Goal: Information Seeking & Learning: Learn about a topic

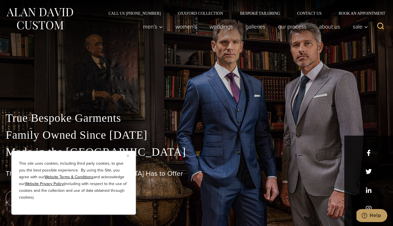
click at [129, 155] on img "Close" at bounding box center [127, 156] width 3 height 3
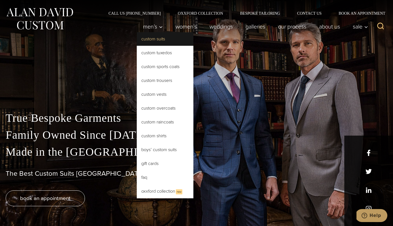
click at [149, 39] on link "Custom Suits" at bounding box center [165, 39] width 57 height 14
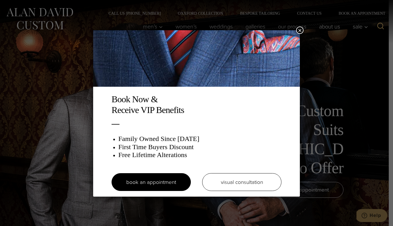
click at [299, 31] on button "×" at bounding box center [299, 30] width 7 height 7
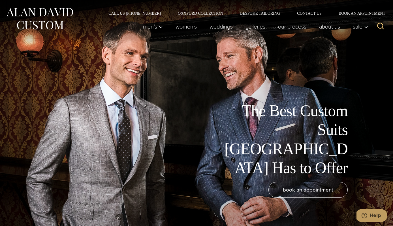
click at [257, 12] on link "Bespoke Tailoring" at bounding box center [259, 13] width 57 height 4
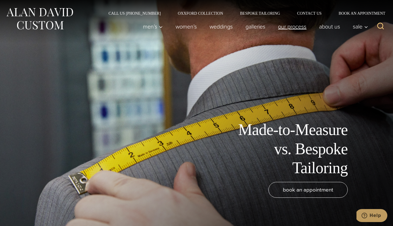
click at [295, 27] on link "Our Process" at bounding box center [292, 26] width 41 height 11
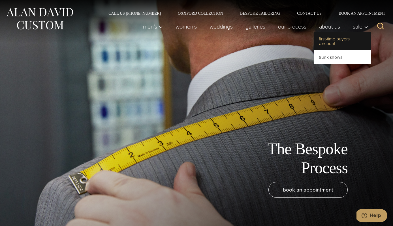
click at [331, 39] on link "First-Time Buyers Discount" at bounding box center [342, 41] width 57 height 18
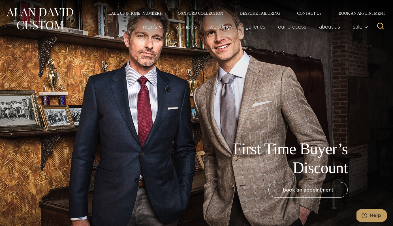
click at [246, 12] on link "Bespoke Tailoring" at bounding box center [259, 13] width 57 height 4
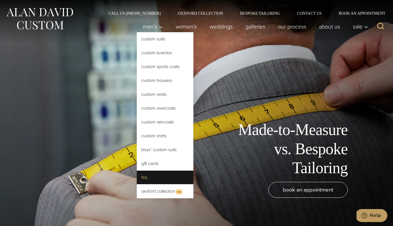
click at [143, 176] on link "FAQ" at bounding box center [165, 178] width 57 height 14
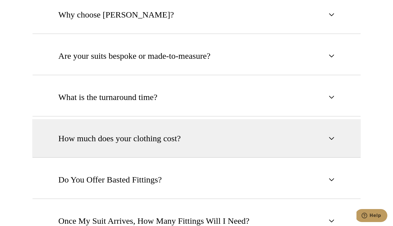
scroll to position [339, 0]
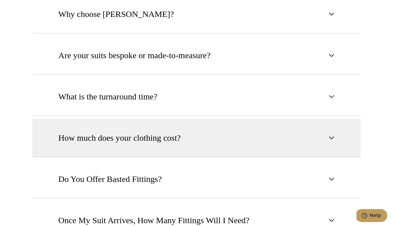
click at [153, 139] on span "How much does your clothing cost?" at bounding box center [119, 138] width 122 height 12
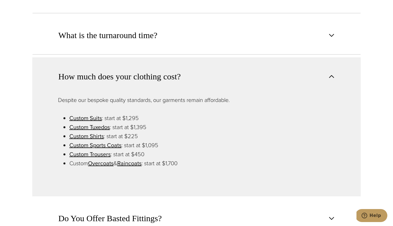
scroll to position [401, 0]
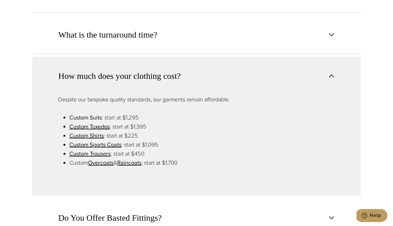
click at [91, 119] on link "Custom Suits" at bounding box center [85, 117] width 33 height 8
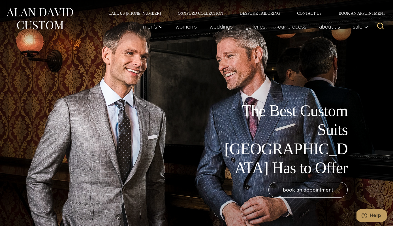
click at [256, 26] on link "Galleries" at bounding box center [255, 26] width 33 height 11
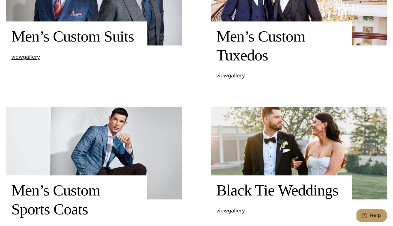
scroll to position [296, 0]
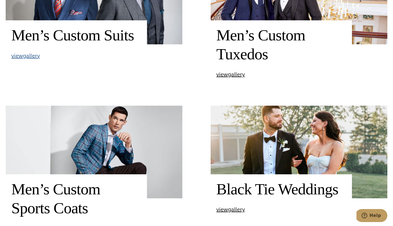
click at [24, 55] on span "view Men’s Custom Suits gallery" at bounding box center [25, 55] width 29 height 8
click at [25, 57] on span "view Men’s Custom Suits gallery" at bounding box center [25, 55] width 29 height 8
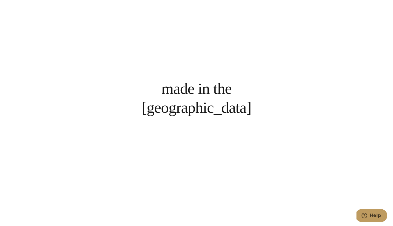
scroll to position [410, 0]
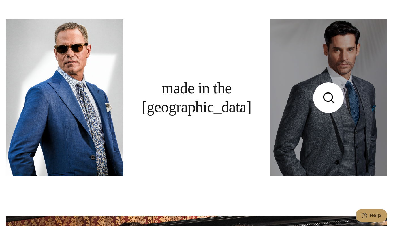
click at [336, 134] on link at bounding box center [328, 98] width 118 height 157
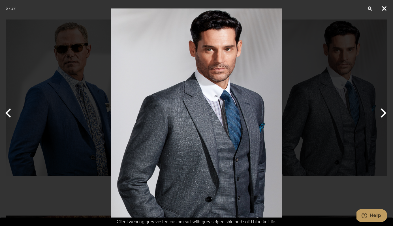
click at [383, 10] on button "Close" at bounding box center [384, 8] width 14 height 17
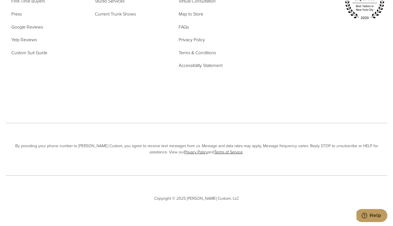
scroll to position [2832, 0]
